Goal: Information Seeking & Learning: Compare options

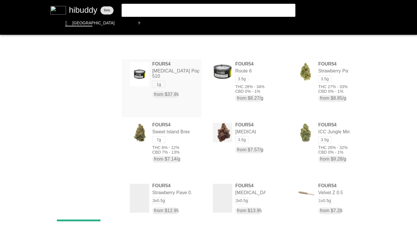
click at [79, 23] on flt-glass-pane at bounding box center [208, 115] width 417 height 231
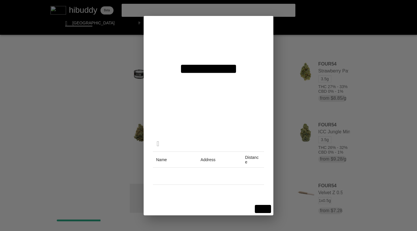
click at [203, 46] on flt-glass-pane at bounding box center [208, 115] width 417 height 231
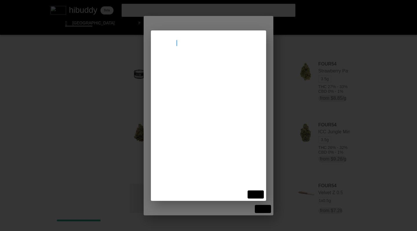
type input "saskatoon"
click at [194, 64] on flt-glass-pane at bounding box center [208, 115] width 417 height 231
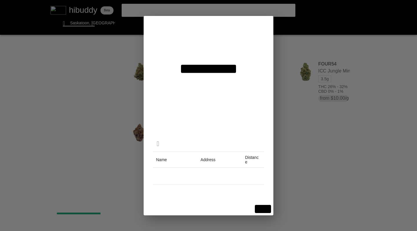
click at [259, 209] on flt-glass-pane at bounding box center [208, 115] width 417 height 231
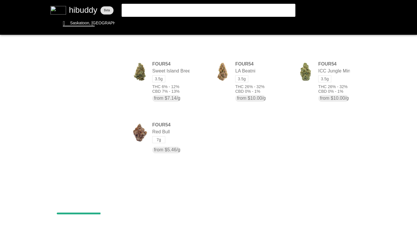
click at [171, 88] on flt-glass-pane at bounding box center [208, 115] width 417 height 231
click at [290, 23] on flt-glass-pane at bounding box center [208, 115] width 417 height 231
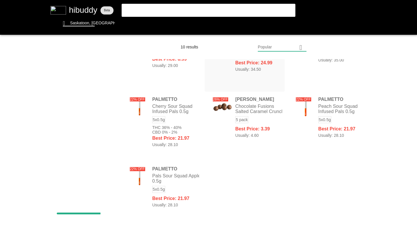
click at [115, 65] on flt-glass-pane at bounding box center [208, 115] width 417 height 231
click at [150, 49] on flt-glass-pane at bounding box center [208, 115] width 417 height 231
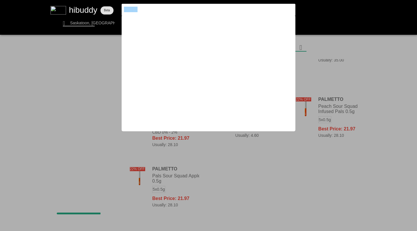
drag, startPoint x: 0, startPoint y: 0, endPoint x: 88, endPoint y: 7, distance: 88.0
click at [88, 7] on flt-glass-pane at bounding box center [208, 115] width 417 height 231
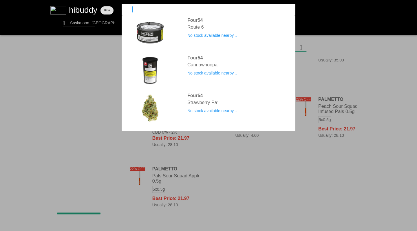
type input "f"
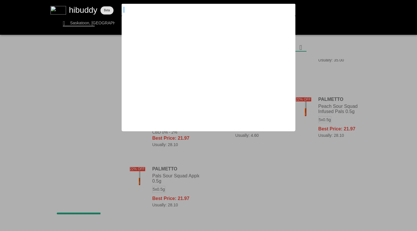
click at [76, 43] on flt-glass-pane at bounding box center [208, 115] width 417 height 231
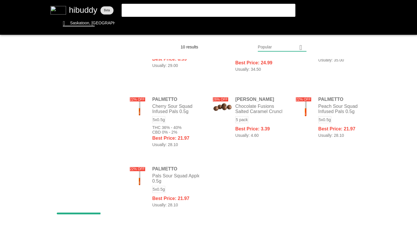
click at [152, 24] on flt-glass-pane at bounding box center [208, 115] width 417 height 231
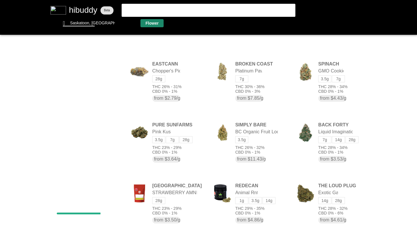
click at [113, 114] on flt-glass-pane at bounding box center [208, 115] width 417 height 231
click at [111, 129] on flt-glass-pane at bounding box center [208, 115] width 417 height 231
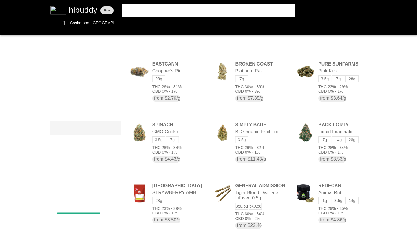
click at [111, 142] on flt-glass-pane at bounding box center [208, 115] width 417 height 231
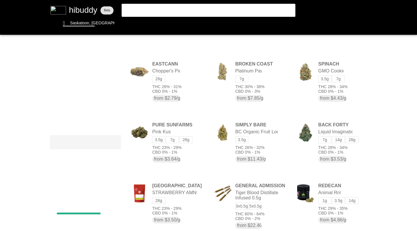
click at [114, 67] on flt-glass-pane at bounding box center [208, 115] width 417 height 231
click at [80, 100] on flt-glass-pane at bounding box center [208, 115] width 417 height 231
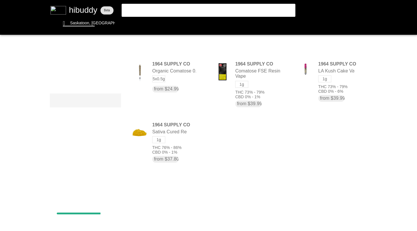
click at [91, 67] on flt-glass-pane at bounding box center [208, 115] width 417 height 231
click at [87, 107] on flt-glass-pane at bounding box center [208, 115] width 417 height 231
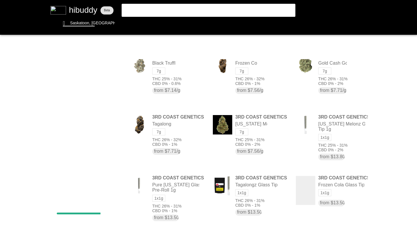
click at [84, 67] on flt-glass-pane at bounding box center [208, 115] width 417 height 231
click at [70, 86] on flt-glass-pane at bounding box center [208, 115] width 417 height 231
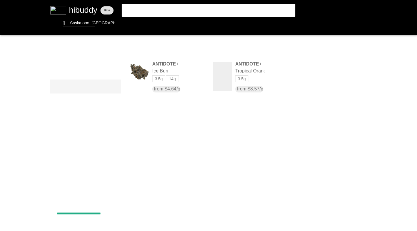
click at [145, 75] on flt-glass-pane at bounding box center [208, 115] width 417 height 231
click at [82, 64] on flt-glass-pane at bounding box center [208, 115] width 417 height 231
click at [64, 102] on flt-glass-pane at bounding box center [208, 115] width 417 height 231
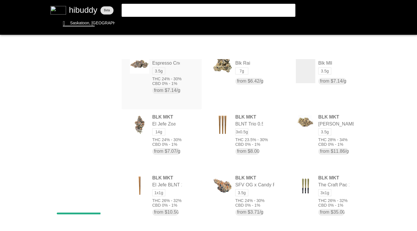
click at [114, 66] on flt-glass-pane at bounding box center [208, 115] width 417 height 231
click at [81, 135] on flt-glass-pane at bounding box center [208, 115] width 417 height 231
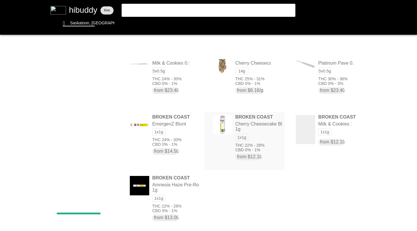
click at [103, 66] on flt-glass-pane at bounding box center [208, 115] width 417 height 231
click at [95, 78] on flt-glass-pane at bounding box center [208, 115] width 417 height 231
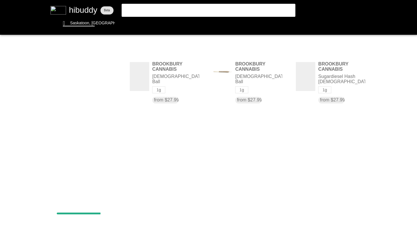
click at [95, 67] on flt-glass-pane at bounding box center [208, 115] width 417 height 231
click at [84, 80] on flt-glass-pane at bounding box center [208, 115] width 417 height 231
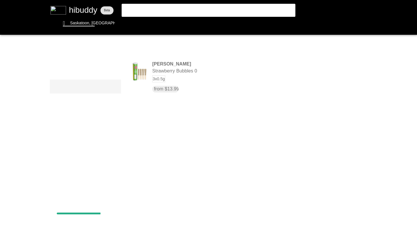
click at [91, 66] on flt-glass-pane at bounding box center [208, 115] width 417 height 231
click at [62, 121] on flt-glass-pane at bounding box center [208, 115] width 417 height 231
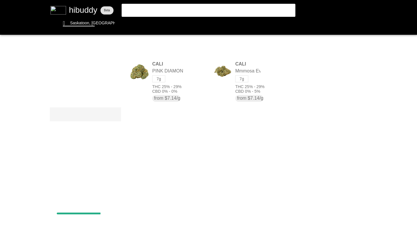
click at [101, 67] on flt-glass-pane at bounding box center [208, 115] width 417 height 231
click at [62, 101] on flt-glass-pane at bounding box center [208, 115] width 417 height 231
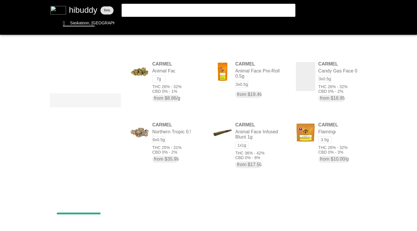
click at [310, 133] on flt-glass-pane at bounding box center [208, 115] width 417 height 231
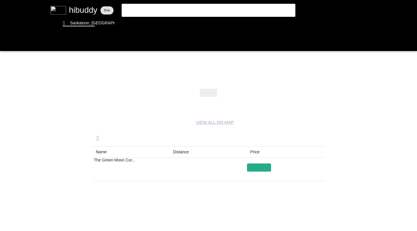
click at [5, 42] on flt-glass-pane at bounding box center [208, 115] width 417 height 231
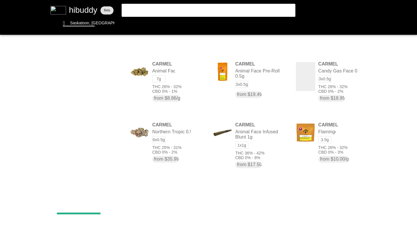
click at [115, 66] on flt-glass-pane at bounding box center [208, 115] width 417 height 231
click at [103, 82] on flt-glass-pane at bounding box center [208, 115] width 417 height 231
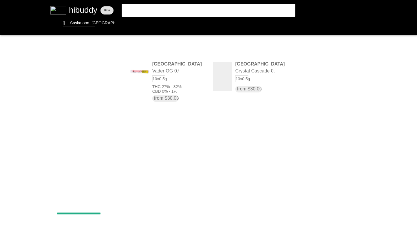
click at [102, 66] on flt-glass-pane at bounding box center [208, 115] width 417 height 231
click at [102, 95] on flt-glass-pane at bounding box center [208, 115] width 417 height 231
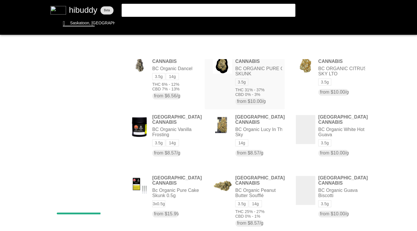
click at [99, 67] on flt-glass-pane at bounding box center [208, 115] width 417 height 231
click at [94, 115] on flt-glass-pane at bounding box center [208, 115] width 417 height 231
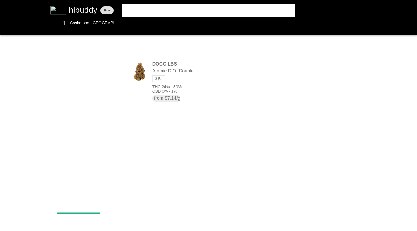
click at [95, 66] on flt-glass-pane at bounding box center [208, 115] width 417 height 231
click at [75, 94] on flt-glass-pane at bounding box center [208, 115] width 417 height 231
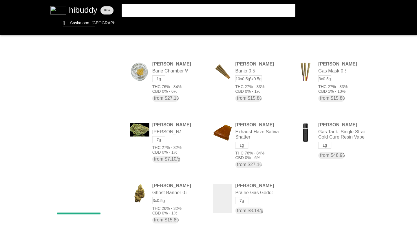
click at [77, 67] on flt-glass-pane at bounding box center [208, 115] width 417 height 231
click at [81, 109] on flt-glass-pane at bounding box center [208, 115] width 417 height 231
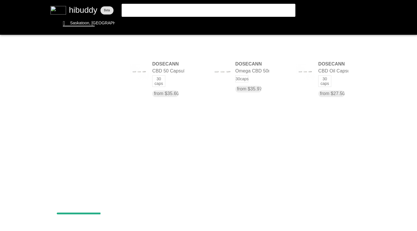
click at [91, 63] on flt-glass-pane at bounding box center [208, 115] width 417 height 231
click at [71, 101] on flt-glass-pane at bounding box center [208, 115] width 417 height 231
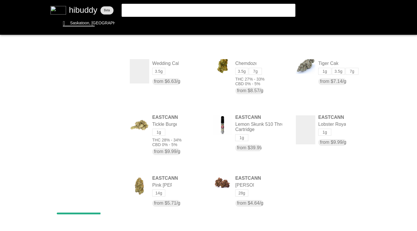
click at [300, 135] on flt-glass-pane at bounding box center [208, 115] width 417 height 231
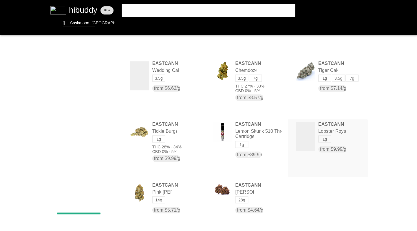
click at [166, 140] on flt-glass-pane at bounding box center [208, 115] width 417 height 231
click at [168, 138] on flt-glass-pane at bounding box center [208, 115] width 417 height 231
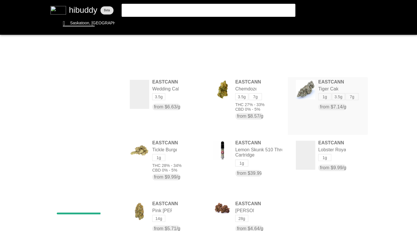
click at [311, 95] on flt-glass-pane at bounding box center [208, 115] width 417 height 231
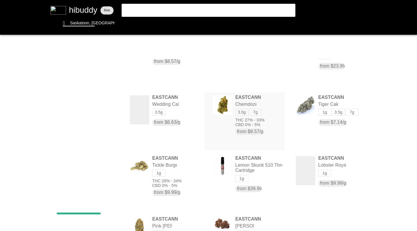
click at [246, 166] on flt-glass-pane at bounding box center [208, 115] width 417 height 231
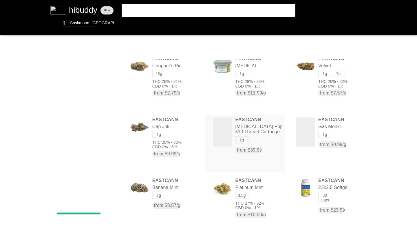
click at [325, 130] on flt-glass-pane at bounding box center [208, 115] width 417 height 231
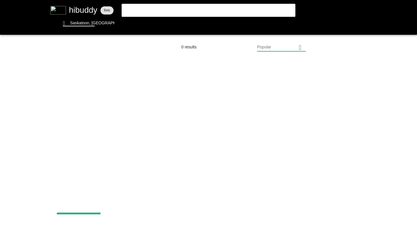
click at [78, 67] on flt-glass-pane at bounding box center [208, 115] width 417 height 231
click at [59, 97] on flt-glass-pane at bounding box center [208, 115] width 417 height 231
click at [63, 100] on flt-glass-pane at bounding box center [208, 115] width 417 height 231
click at [150, 22] on flt-glass-pane at bounding box center [208, 115] width 417 height 231
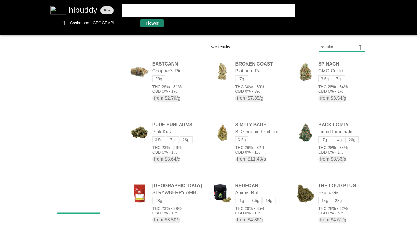
click at [83, 11] on flt-glass-pane at bounding box center [208, 115] width 417 height 231
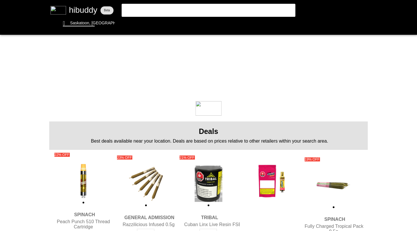
click at [153, 23] on flt-glass-pane at bounding box center [208, 115] width 417 height 231
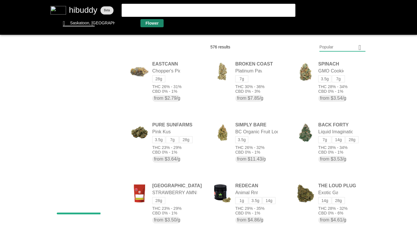
click at [111, 114] on flt-glass-pane at bounding box center [208, 115] width 417 height 231
click at [111, 129] on flt-glass-pane at bounding box center [208, 115] width 417 height 231
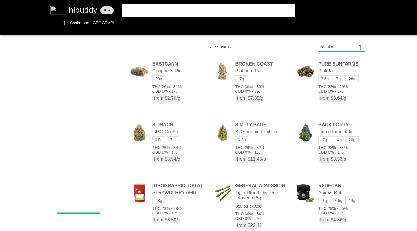
click at [112, 141] on flt-glass-pane at bounding box center [208, 115] width 417 height 231
click at [114, 66] on flt-glass-pane at bounding box center [208, 115] width 417 height 231
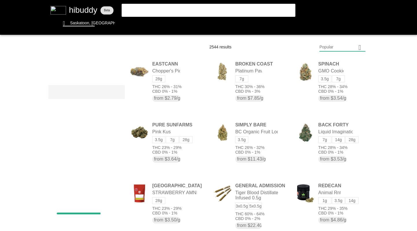
click at [64, 135] on flt-glass-pane at bounding box center [208, 115] width 417 height 231
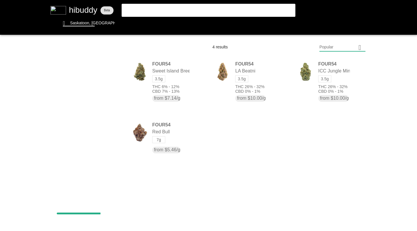
click at [107, 66] on flt-glass-pane at bounding box center [208, 115] width 417 height 231
click at [96, 90] on flt-glass-pane at bounding box center [208, 115] width 417 height 231
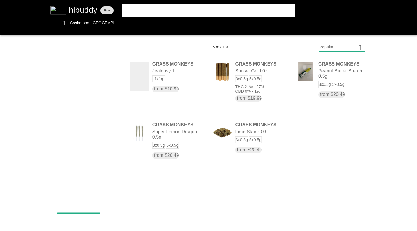
click at [220, 133] on flt-glass-pane at bounding box center [208, 115] width 417 height 231
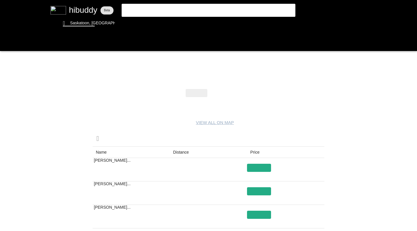
click at [216, 94] on flt-glass-pane at bounding box center [208, 115] width 417 height 231
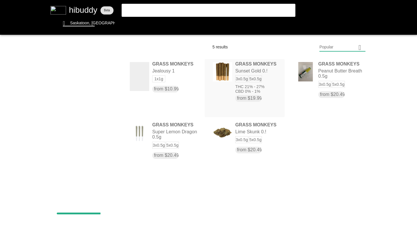
click at [166, 132] on flt-glass-pane at bounding box center [208, 115] width 417 height 231
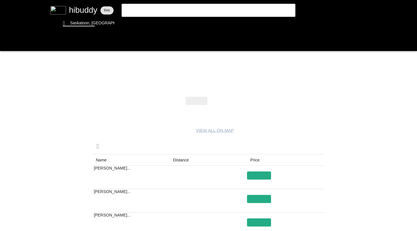
click at [220, 100] on flt-glass-pane at bounding box center [208, 115] width 417 height 231
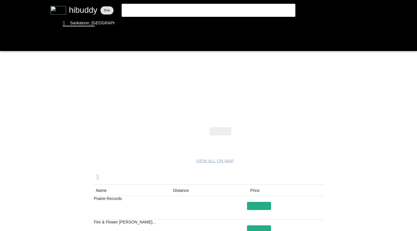
click at [6, 43] on flt-glass-pane at bounding box center [208, 115] width 417 height 231
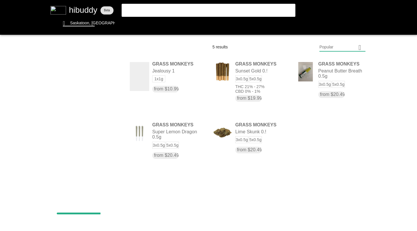
click at [226, 75] on flt-glass-pane at bounding box center [208, 115] width 417 height 231
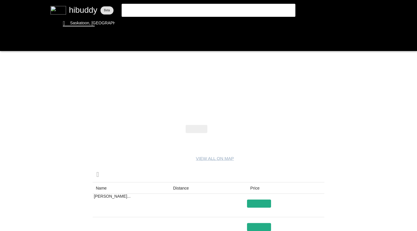
click at [223, 128] on flt-glass-pane at bounding box center [208, 115] width 417 height 231
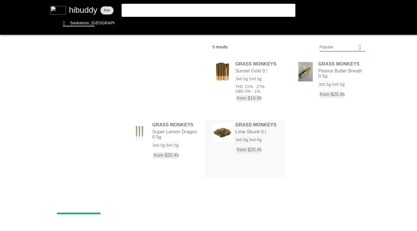
click at [90, 65] on flt-glass-pane at bounding box center [208, 115] width 417 height 231
click at [71, 117] on flt-glass-pane at bounding box center [208, 115] width 417 height 231
click at [70, 118] on flt-glass-pane at bounding box center [208, 115] width 417 height 231
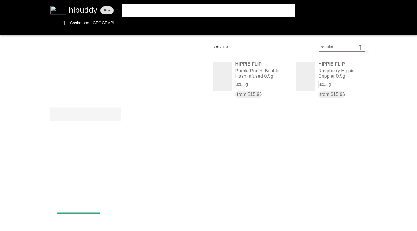
click at [144, 75] on flt-glass-pane at bounding box center [208, 115] width 417 height 231
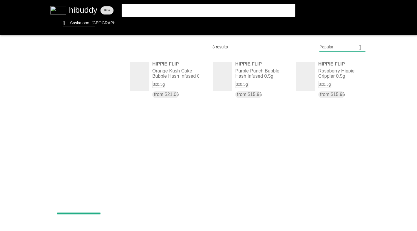
click at [114, 66] on flt-glass-pane at bounding box center [208, 115] width 417 height 231
click at [85, 121] on flt-glass-pane at bounding box center [208, 115] width 417 height 231
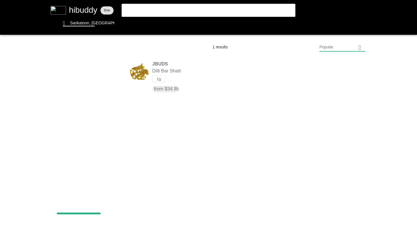
click at [88, 67] on flt-glass-pane at bounding box center [208, 115] width 417 height 231
click at [86, 82] on flt-glass-pane at bounding box center [208, 115] width 417 height 231
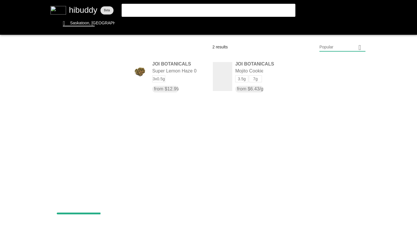
click at [83, 67] on flt-glass-pane at bounding box center [208, 115] width 417 height 231
click at [78, 80] on flt-glass-pane at bounding box center [208, 115] width 417 height 231
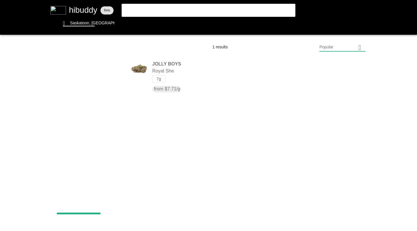
click at [83, 67] on flt-glass-pane at bounding box center [208, 115] width 417 height 231
click at [85, 206] on flt-glass-pane at bounding box center [208, 115] width 417 height 231
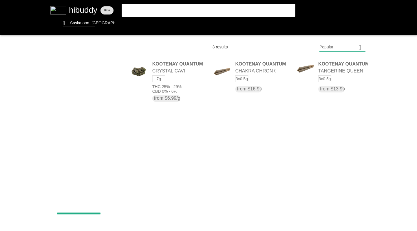
click at [351, 77] on flt-glass-pane at bounding box center [208, 115] width 417 height 231
click at [114, 66] on flt-glass-pane at bounding box center [208, 115] width 417 height 231
click at [103, 89] on flt-glass-pane at bounding box center [208, 115] width 417 height 231
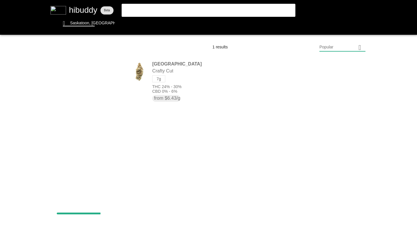
click at [96, 66] on flt-glass-pane at bounding box center [208, 115] width 417 height 231
click at [63, 96] on flt-glass-pane at bounding box center [208, 115] width 417 height 231
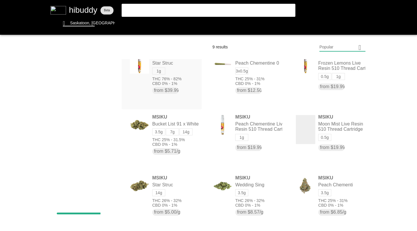
click at [113, 65] on flt-glass-pane at bounding box center [208, 115] width 417 height 231
click at [79, 107] on flt-glass-pane at bounding box center [208, 115] width 417 height 231
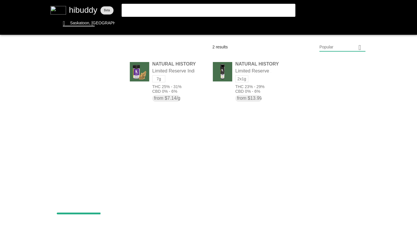
click at [89, 65] on flt-glass-pane at bounding box center [208, 115] width 417 height 231
click at [73, 95] on flt-glass-pane at bounding box center [208, 115] width 417 height 231
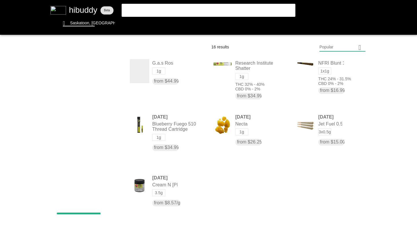
click at [164, 182] on flt-glass-pane at bounding box center [208, 115] width 417 height 231
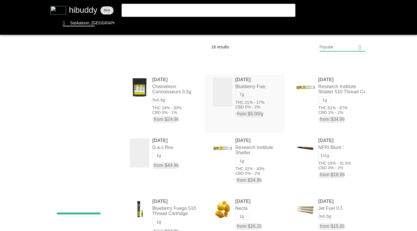
click at [218, 99] on flt-glass-pane at bounding box center [208, 115] width 417 height 231
click at [93, 67] on flt-glass-pane at bounding box center [208, 115] width 417 height 231
click at [71, 122] on flt-glass-pane at bounding box center [208, 115] width 417 height 231
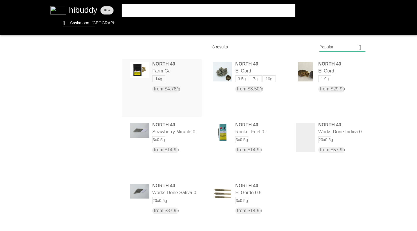
click at [220, 73] on flt-glass-pane at bounding box center [208, 115] width 417 height 231
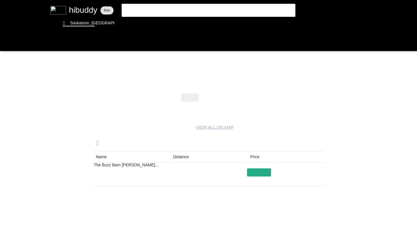
click at [207, 99] on flt-glass-pane at bounding box center [208, 115] width 417 height 231
click at [228, 97] on flt-glass-pane at bounding box center [208, 115] width 417 height 231
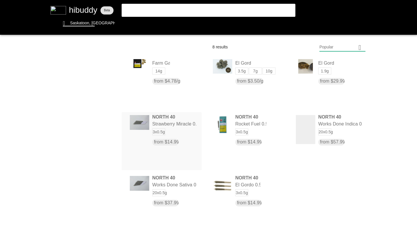
click at [68, 64] on flt-glass-pane at bounding box center [208, 115] width 417 height 231
click at [72, 96] on flt-glass-pane at bounding box center [208, 115] width 417 height 231
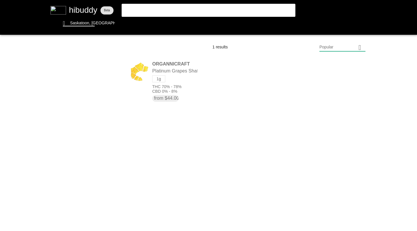
click at [88, 65] on flt-glass-pane at bounding box center [208, 115] width 417 height 231
click at [92, 120] on flt-glass-pane at bounding box center [208, 115] width 417 height 231
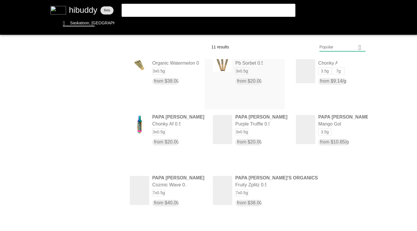
click at [100, 66] on flt-glass-pane at bounding box center [208, 115] width 417 height 231
click at [73, 79] on flt-glass-pane at bounding box center [208, 115] width 417 height 231
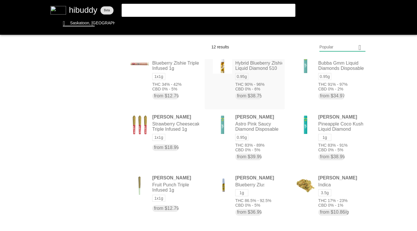
click at [109, 67] on flt-glass-pane at bounding box center [208, 115] width 417 height 231
click at [89, 113] on flt-glass-pane at bounding box center [208, 115] width 417 height 231
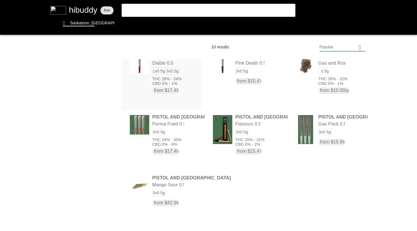
click at [159, 188] on flt-glass-pane at bounding box center [208, 115] width 417 height 231
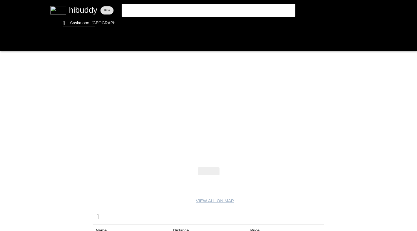
click at [5, 42] on flt-glass-pane at bounding box center [208, 115] width 417 height 231
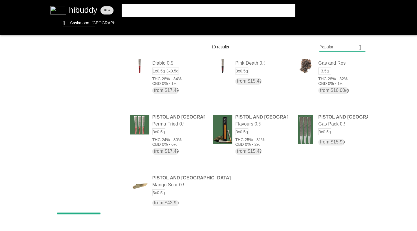
click at [167, 190] on flt-glass-pane at bounding box center [208, 115] width 417 height 231
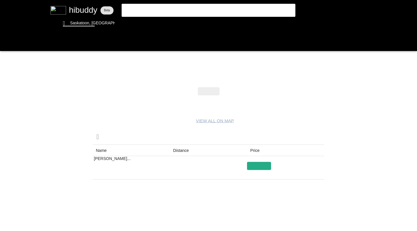
click at [262, 173] on flt-glass-pane at bounding box center [208, 115] width 417 height 231
click at [6, 43] on flt-glass-pane at bounding box center [208, 115] width 417 height 231
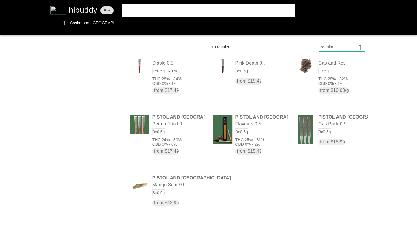
click at [103, 67] on flt-glass-pane at bounding box center [208, 115] width 417 height 231
click at [84, 137] on flt-glass-pane at bounding box center [208, 115] width 417 height 231
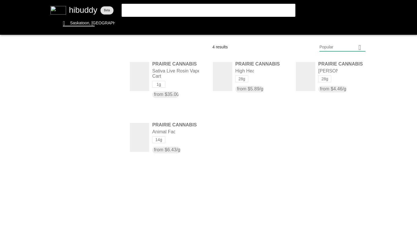
click at [91, 68] on flt-glass-pane at bounding box center [208, 115] width 417 height 231
click at [71, 93] on flt-glass-pane at bounding box center [208, 115] width 417 height 231
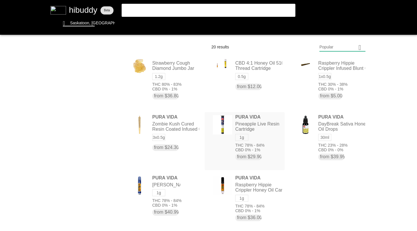
click at [114, 66] on flt-glass-pane at bounding box center [208, 115] width 417 height 231
click at [85, 91] on flt-glass-pane at bounding box center [208, 115] width 417 height 231
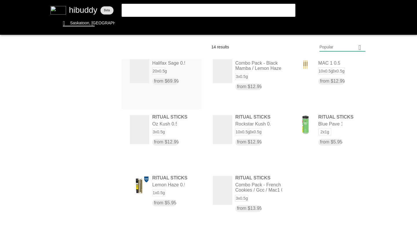
click at [111, 67] on flt-glass-pane at bounding box center [208, 115] width 417 height 231
click at [76, 104] on flt-glass-pane at bounding box center [208, 115] width 417 height 231
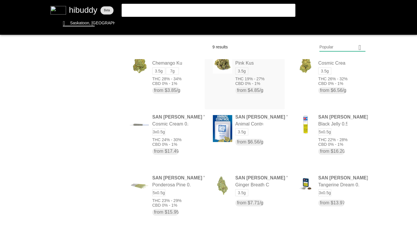
click at [102, 66] on flt-glass-pane at bounding box center [208, 115] width 417 height 231
click at [85, 108] on flt-glass-pane at bounding box center [208, 115] width 417 height 231
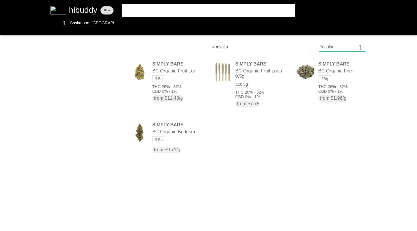
click at [101, 67] on flt-glass-pane at bounding box center [208, 115] width 417 height 231
click at [79, 78] on flt-glass-pane at bounding box center [208, 115] width 417 height 231
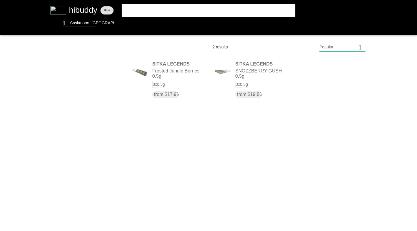
click at [90, 65] on flt-glass-pane at bounding box center [208, 115] width 417 height 231
click at [85, 100] on flt-glass-pane at bounding box center [208, 115] width 417 height 231
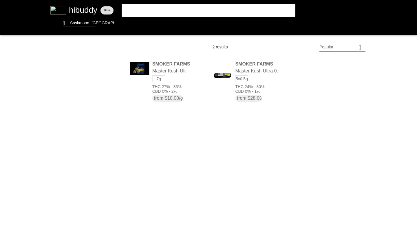
click at [94, 65] on flt-glass-pane at bounding box center [208, 115] width 417 height 231
click at [95, 119] on flt-glass-pane at bounding box center [208, 115] width 417 height 231
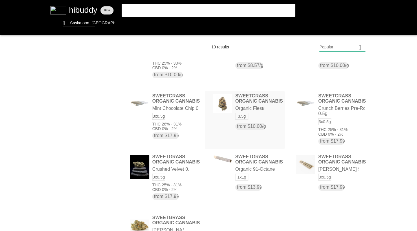
click at [220, 117] on flt-glass-pane at bounding box center [208, 115] width 417 height 231
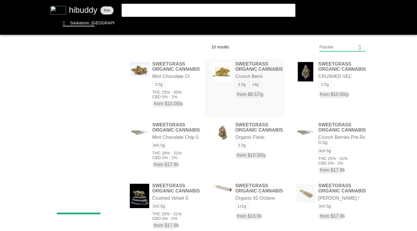
click at [114, 67] on flt-glass-pane at bounding box center [208, 115] width 417 height 231
click at [93, 89] on flt-glass-pane at bounding box center [208, 115] width 417 height 231
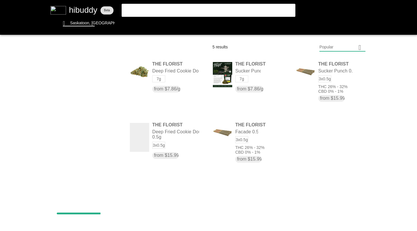
click at [97, 67] on flt-glass-pane at bounding box center [208, 115] width 417 height 231
click at [90, 111] on flt-glass-pane at bounding box center [208, 115] width 417 height 231
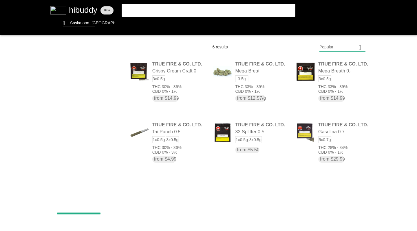
click at [98, 65] on flt-glass-pane at bounding box center [208, 115] width 417 height 231
click at [85, 107] on flt-glass-pane at bounding box center [208, 115] width 417 height 231
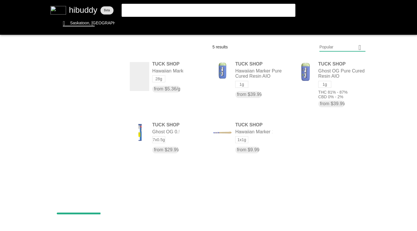
click at [95, 67] on flt-glass-pane at bounding box center [208, 115] width 417 height 231
click at [96, 85] on flt-glass-pane at bounding box center [208, 115] width 417 height 231
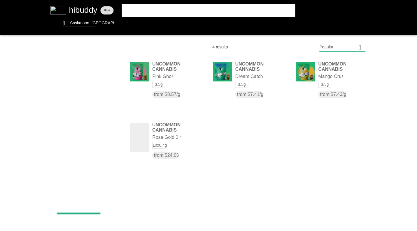
click at [103, 67] on flt-glass-pane at bounding box center [208, 115] width 417 height 231
click at [100, 106] on flt-glass-pane at bounding box center [208, 115] width 417 height 231
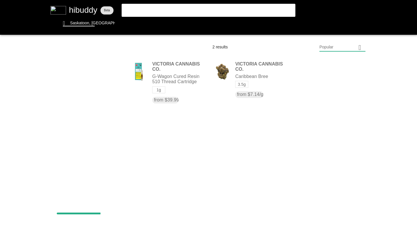
click at [99, 66] on flt-glass-pane at bounding box center [208, 115] width 417 height 231
click at [100, 123] on flt-glass-pane at bounding box center [208, 115] width 417 height 231
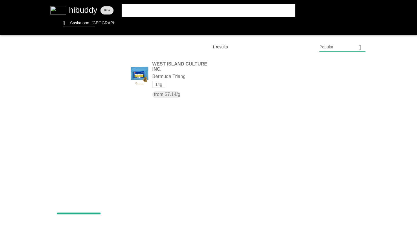
click at [97, 65] on flt-glass-pane at bounding box center [208, 115] width 417 height 231
click at [75, 109] on flt-glass-pane at bounding box center [208, 115] width 417 height 231
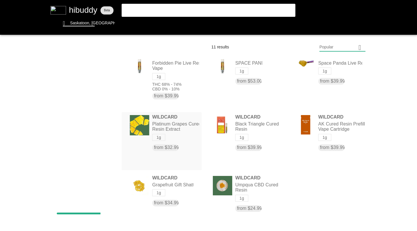
click at [87, 67] on flt-glass-pane at bounding box center [208, 115] width 417 height 231
click at [34, 69] on flt-glass-pane at bounding box center [208, 115] width 417 height 231
click at [78, 21] on flt-glass-pane at bounding box center [208, 115] width 417 height 231
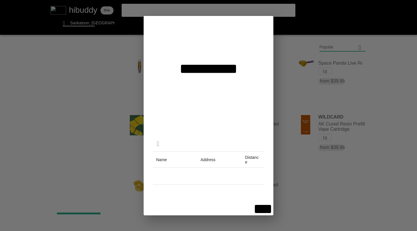
click at [203, 45] on flt-glass-pane at bounding box center [208, 115] width 417 height 231
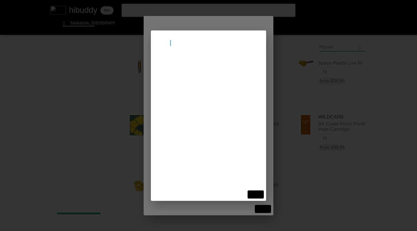
type input "[GEOGRAPHIC_DATA]"
click at [187, 69] on flt-glass-pane at bounding box center [208, 115] width 417 height 231
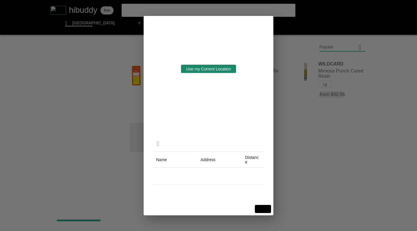
click at [259, 208] on flt-glass-pane at bounding box center [208, 115] width 417 height 231
